Goal: Information Seeking & Learning: Learn about a topic

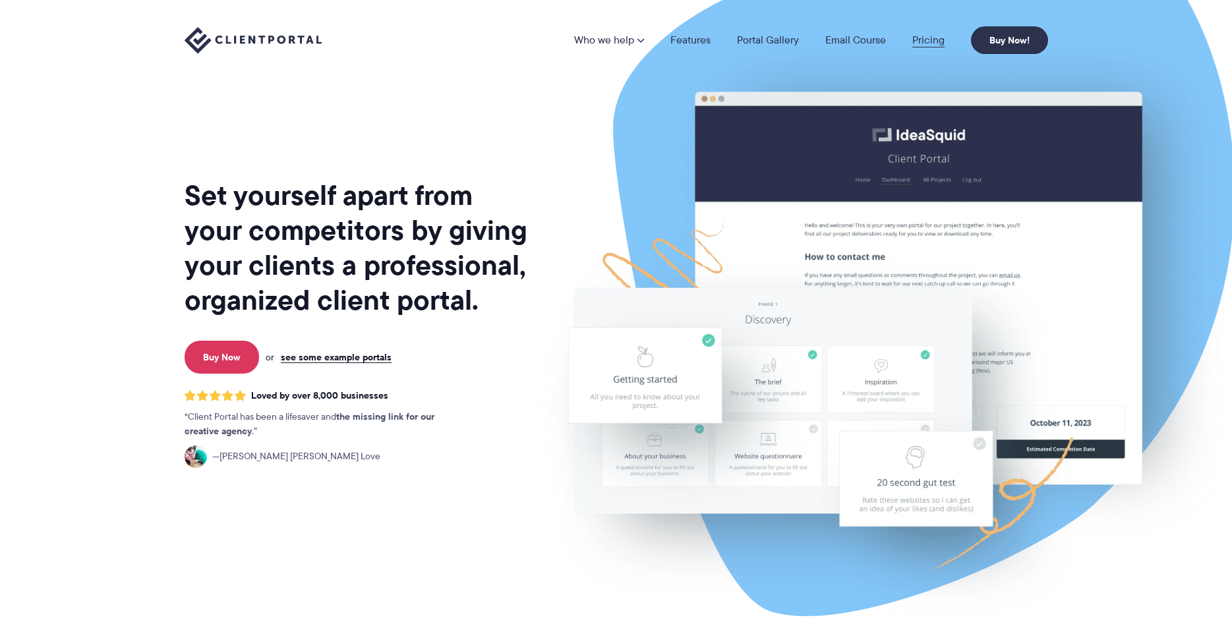
click at [927, 44] on link "Pricing" at bounding box center [929, 40] width 32 height 11
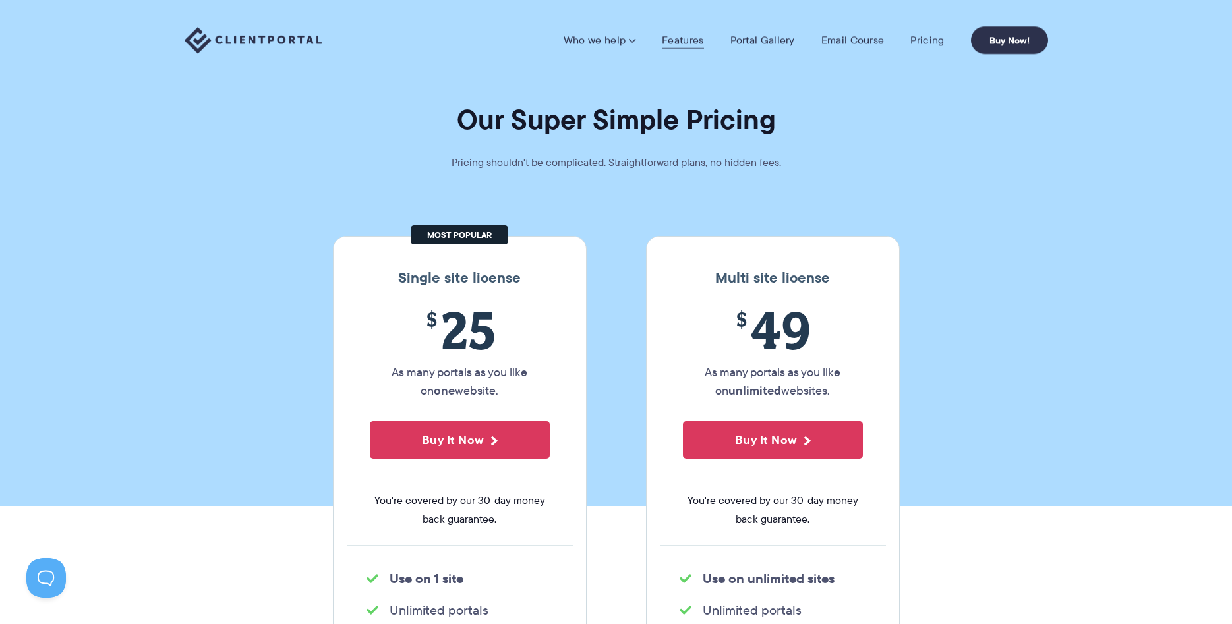
click at [683, 36] on link "Features" at bounding box center [683, 40] width 42 height 13
click at [672, 40] on link "Features" at bounding box center [683, 40] width 42 height 13
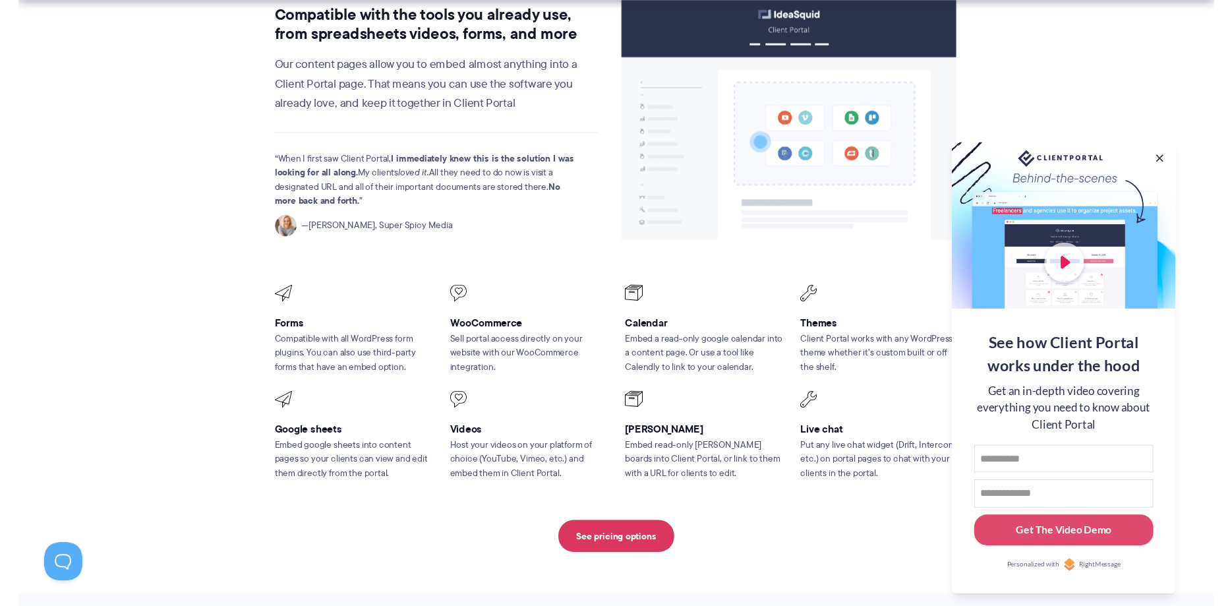
scroll to position [1682, 0]
